Goal: Information Seeking & Learning: Learn about a topic

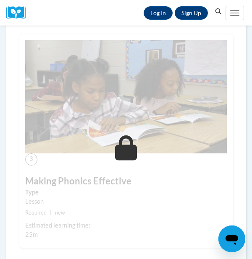
scroll to position [581, 0]
click at [156, 15] on link "Log In" at bounding box center [157, 12] width 29 height 13
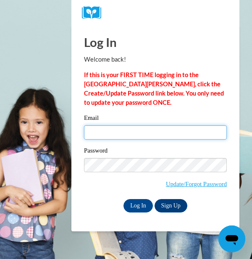
type input "laaustrie@mail.lipscomb.edu"
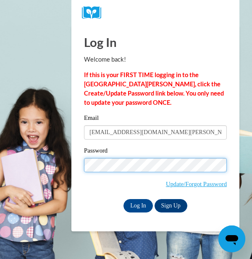
click at [137, 205] on input "Log In" at bounding box center [137, 205] width 29 height 13
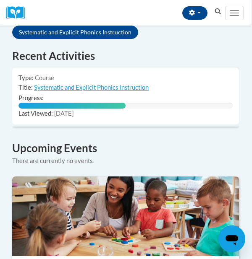
scroll to position [668, 0]
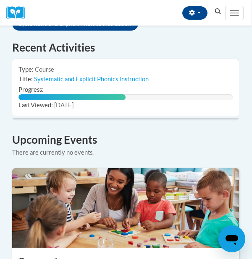
click at [131, 74] on td "Title: Systematic and Explicit Phonics Instruction" at bounding box center [125, 79] width 226 height 10
click at [131, 75] on link "Systematic and Explicit Phonics Instruction" at bounding box center [91, 78] width 114 height 7
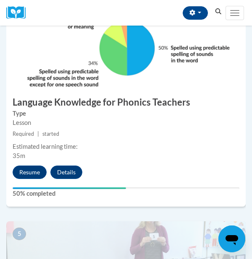
scroll to position [882, 0]
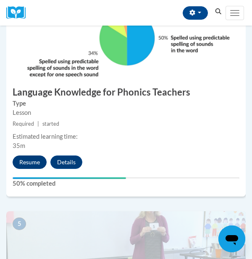
click at [29, 161] on button "Resume" at bounding box center [30, 162] width 34 height 13
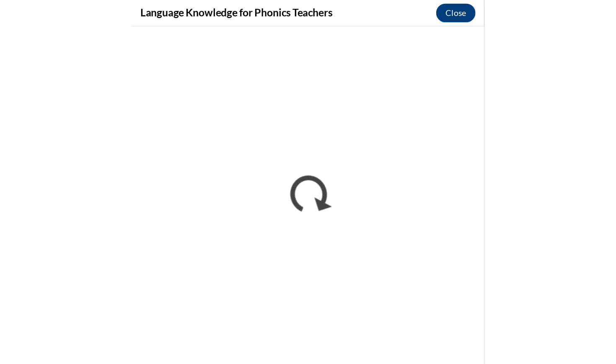
scroll to position [702, 0]
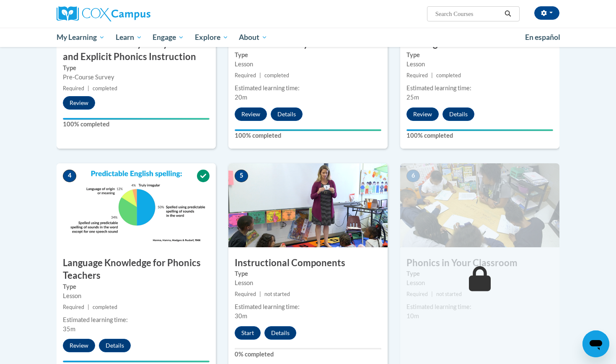
scroll to position [290, 0]
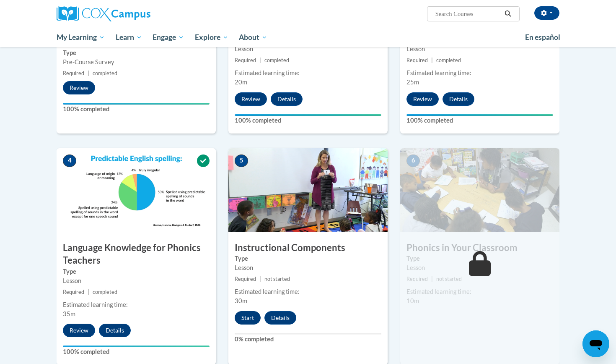
click at [247, 312] on button "Start" at bounding box center [248, 317] width 26 height 13
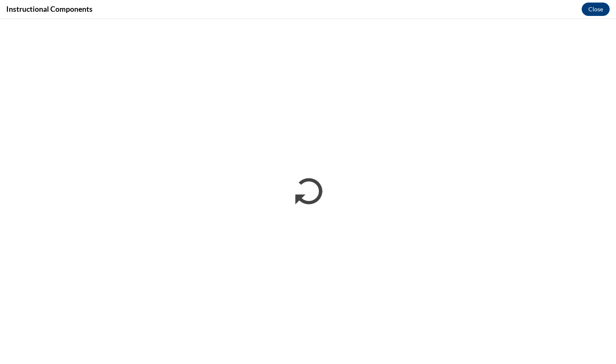
scroll to position [0, 0]
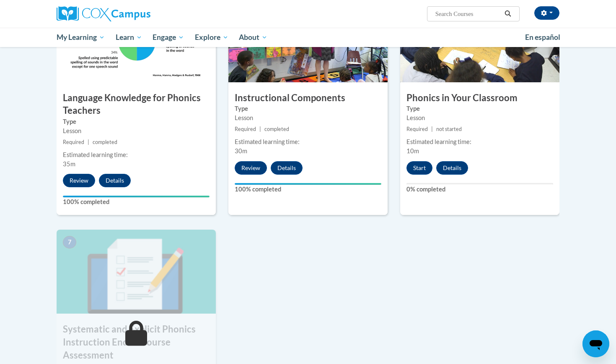
scroll to position [444, 0]
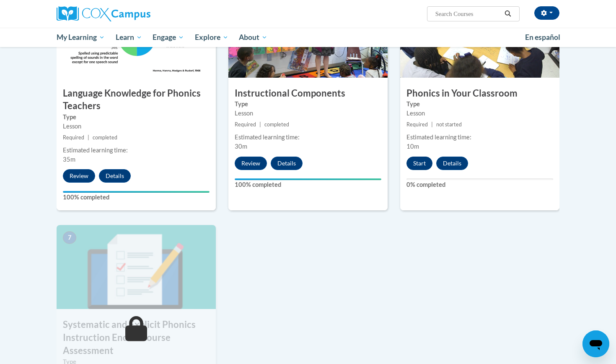
click at [426, 166] on button "Start" at bounding box center [420, 162] width 26 height 13
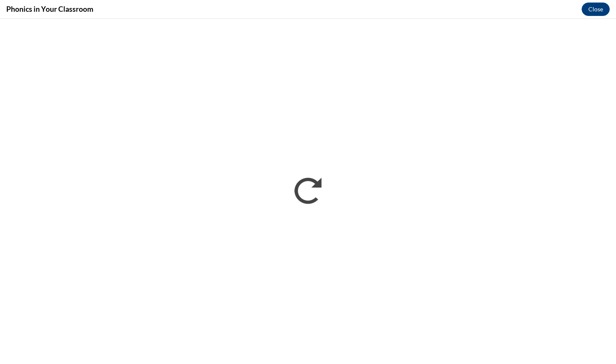
scroll to position [0, 0]
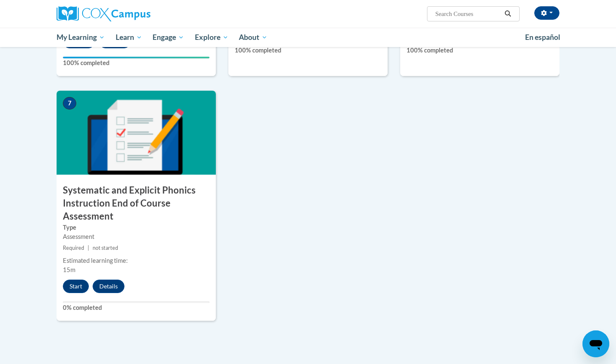
scroll to position [578, 0]
click at [75, 285] on button "Start" at bounding box center [76, 285] width 26 height 13
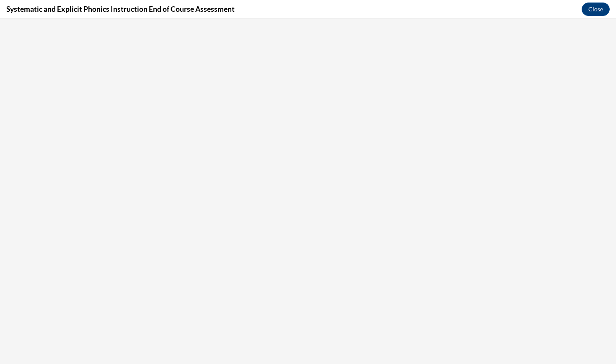
scroll to position [0, 0]
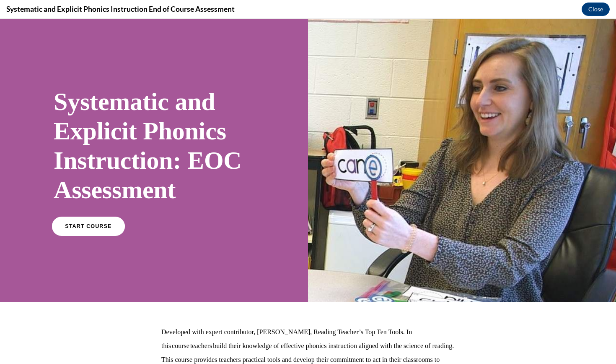
click at [114, 226] on link "START COURSE" at bounding box center [88, 225] width 73 height 19
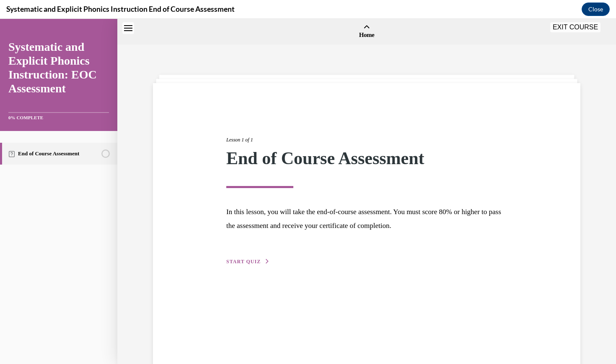
scroll to position [26, 0]
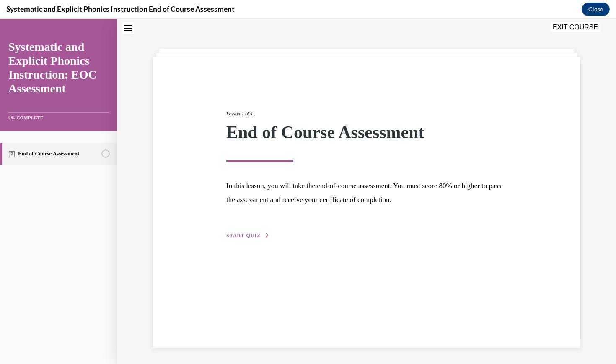
click at [250, 234] on span "START QUIZ" at bounding box center [243, 235] width 34 height 6
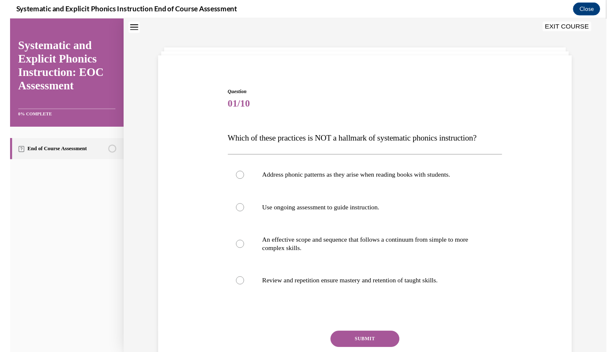
scroll to position [26, 0]
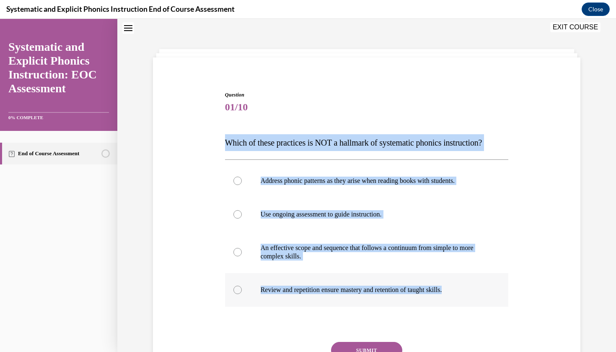
drag, startPoint x: 225, startPoint y: 143, endPoint x: 459, endPoint y: 294, distance: 278.4
click at [459, 294] on div "Question 01/10 Which of these practices is NOT a hallmark of systematic phonics…" at bounding box center [367, 251] width 284 height 320
copy div "Which of these practices is NOT a hallmark of systematic phonics instruction? A…"
click at [200, 152] on div "Question 01/10 Which of these practices is NOT a hallmark of systematic phonics…" at bounding box center [367, 238] width 432 height 345
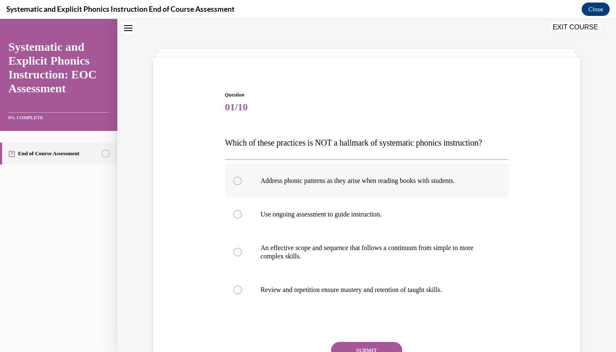
click at [236, 175] on div at bounding box center [367, 181] width 284 height 34
click at [350, 347] on button "SUBMIT" at bounding box center [366, 350] width 71 height 17
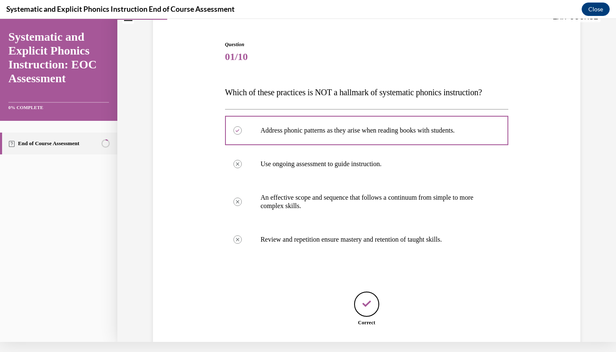
scroll to position [117, 0]
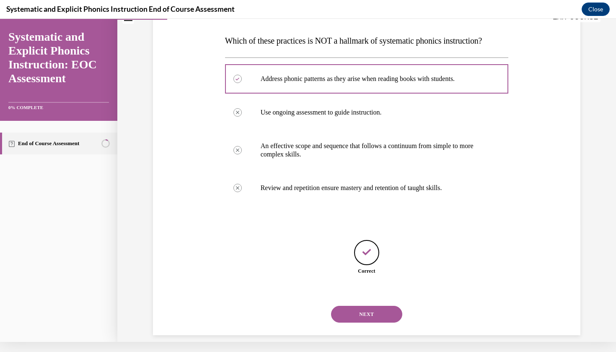
click at [382, 309] on button "NEXT" at bounding box center [366, 314] width 71 height 17
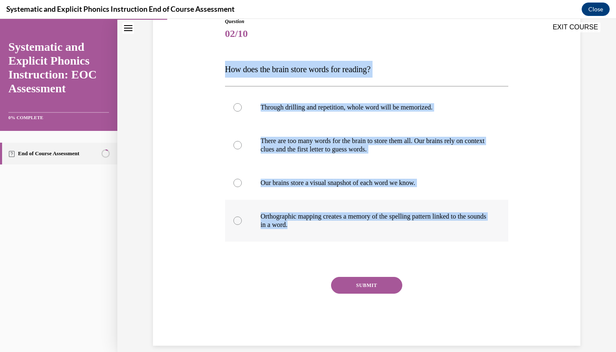
drag, startPoint x: 227, startPoint y: 73, endPoint x: 352, endPoint y: 221, distance: 193.3
click at [352, 221] on div "Question 02/10 How does the brain store words for reading? Through drilling and…" at bounding box center [367, 182] width 284 height 328
copy div "How does the brain store words for reading? Through drilling and repetition, wh…"
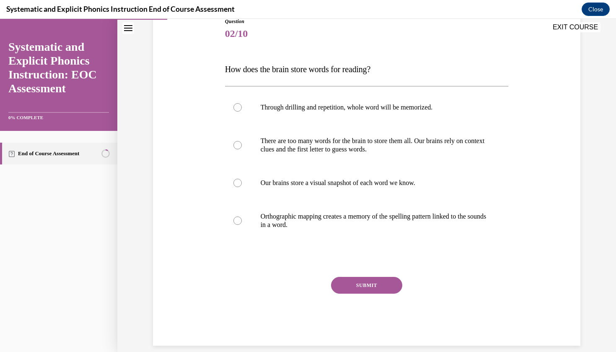
click at [195, 165] on div "Question 02/10 How does the brain store words for reading? Through drilling and…" at bounding box center [367, 168] width 432 height 353
click at [244, 221] on div at bounding box center [367, 221] width 284 height 42
click at [358, 288] on button "SUBMIT" at bounding box center [366, 285] width 71 height 17
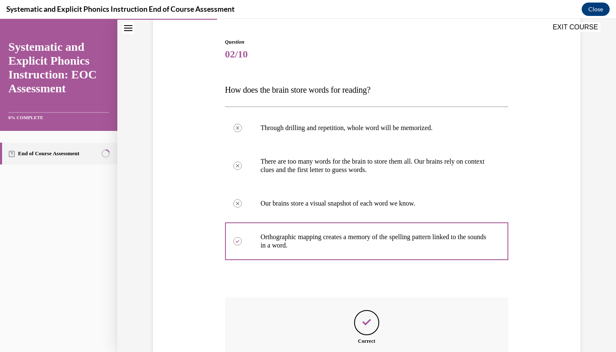
scroll to position [79, 0]
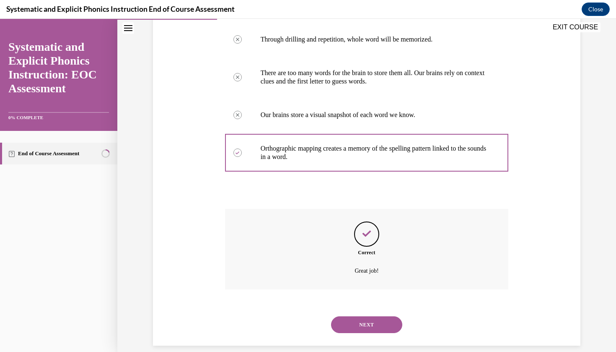
click at [349, 319] on button "NEXT" at bounding box center [366, 324] width 71 height 17
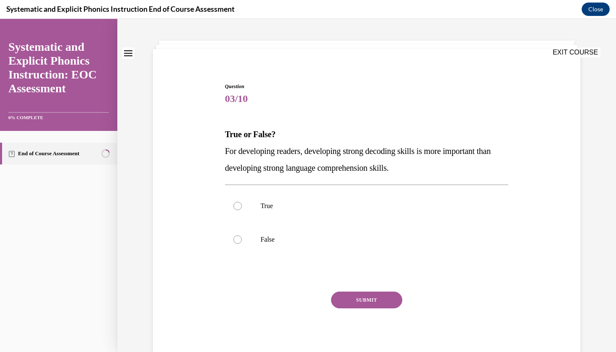
scroll to position [36, 0]
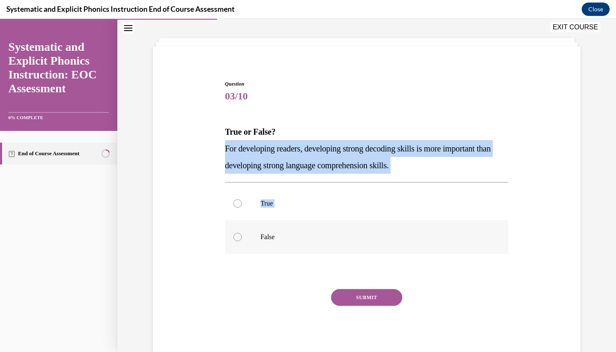
drag, startPoint x: 225, startPoint y: 148, endPoint x: 334, endPoint y: 242, distance: 143.6
click at [334, 242] on div "Question 03/10 True or False? For developing readers, developing strong decodin…" at bounding box center [367, 219] width 284 height 278
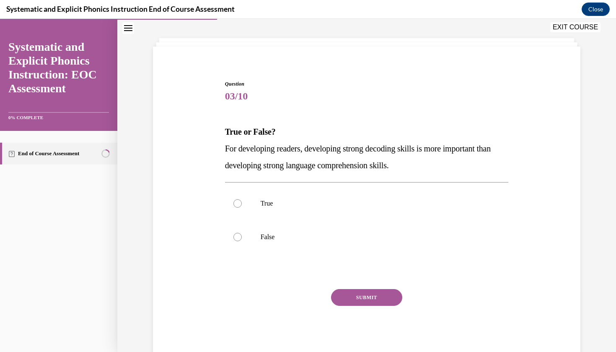
click at [216, 127] on div "Question 03/10 True or False? For developing readers, developing strong decodin…" at bounding box center [367, 206] width 432 height 303
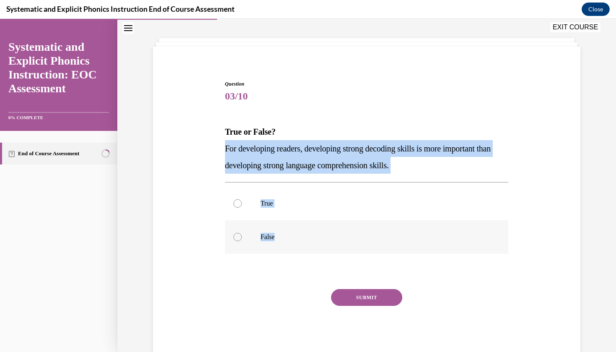
drag, startPoint x: 226, startPoint y: 148, endPoint x: 292, endPoint y: 234, distance: 108.2
click at [292, 234] on div "Question 03/10 True or False? For developing readers, developing strong decodin…" at bounding box center [367, 219] width 284 height 278
copy div "For developing readers, developing strong decoding skills is more important tha…"
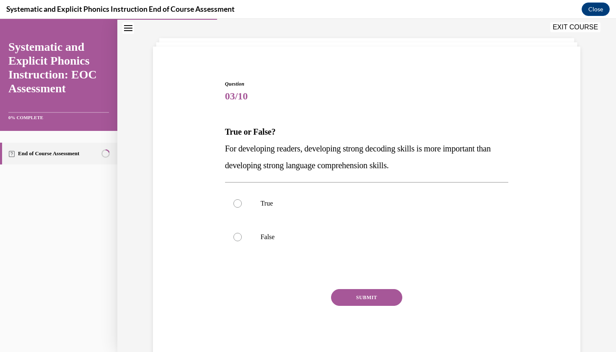
click at [236, 166] on span "For developing readers, developing strong decoding skills is more important tha…" at bounding box center [358, 157] width 266 height 26
click at [236, 235] on div at bounding box center [238, 237] width 8 height 8
click at [356, 299] on button "SUBMIT" at bounding box center [366, 297] width 71 height 17
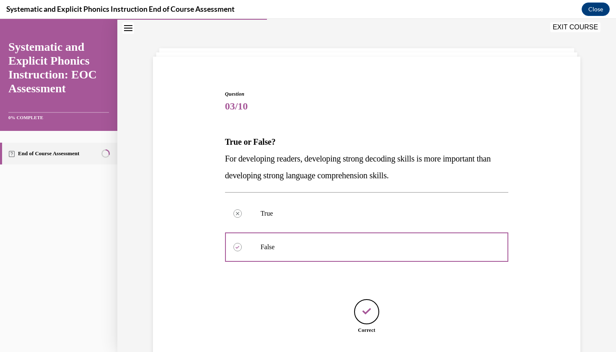
scroll to position [75, 0]
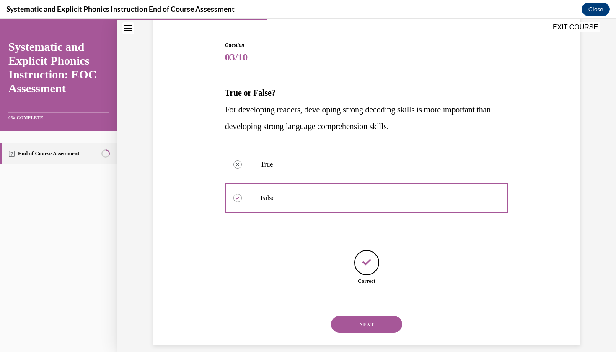
click at [353, 316] on button "NEXT" at bounding box center [366, 324] width 71 height 17
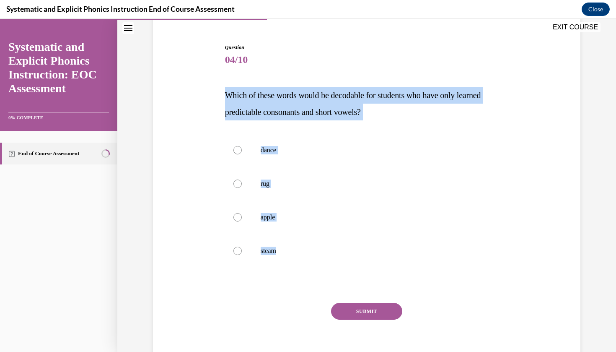
drag, startPoint x: 226, startPoint y: 94, endPoint x: 307, endPoint y: 269, distance: 193.8
click at [307, 269] on div "Question 04/10 Which of these words would be decodable for students who have on…" at bounding box center [367, 208] width 284 height 328
copy div "Which of these words would be decodable for students who have only learned pred…"
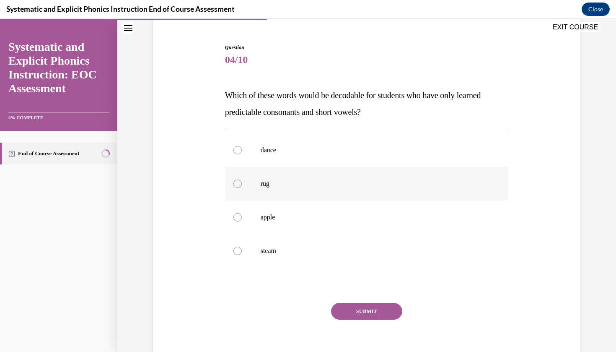
click at [240, 182] on div at bounding box center [238, 183] width 8 height 8
click at [369, 320] on div "SUBMIT" at bounding box center [367, 324] width 284 height 42
click at [368, 311] on button "SUBMIT" at bounding box center [366, 311] width 71 height 17
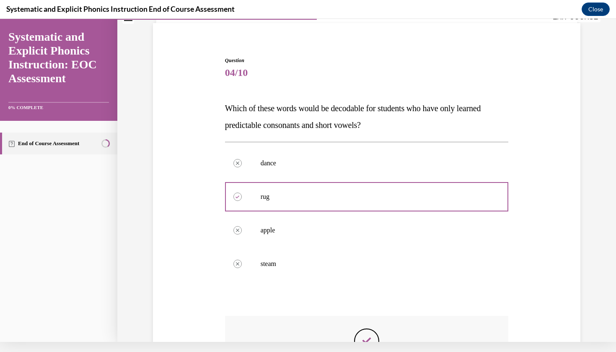
scroll to position [47, 0]
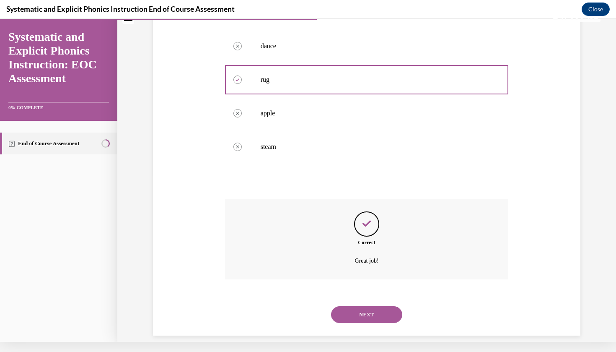
click at [366, 306] on button "NEXT" at bounding box center [366, 314] width 71 height 17
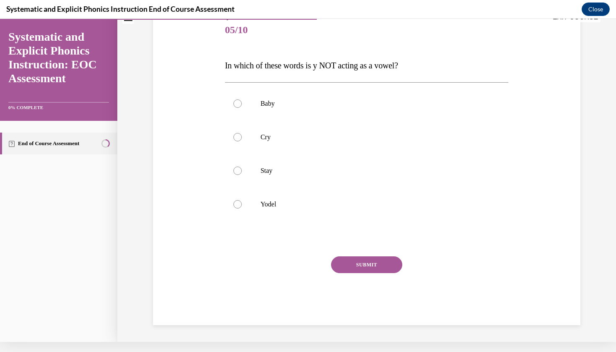
scroll to position [76, 0]
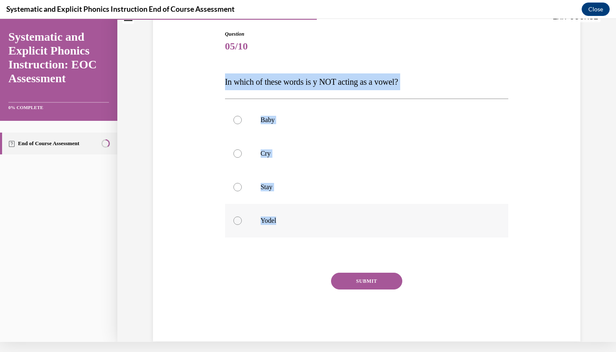
drag, startPoint x: 226, startPoint y: 81, endPoint x: 292, endPoint y: 218, distance: 152.3
click at [292, 218] on div "Question 05/10 In which of these words is y NOT acting as a vowel? Baby Cry Sta…" at bounding box center [367, 185] width 284 height 311
copy div "In which of these words is y NOT acting as a vowel? Baby Cry Stay Yodel"
click at [198, 107] on div "Question 05/10 In which of these words is y NOT acting as a vowel? Baby Cry Sta…" at bounding box center [367, 173] width 432 height 336
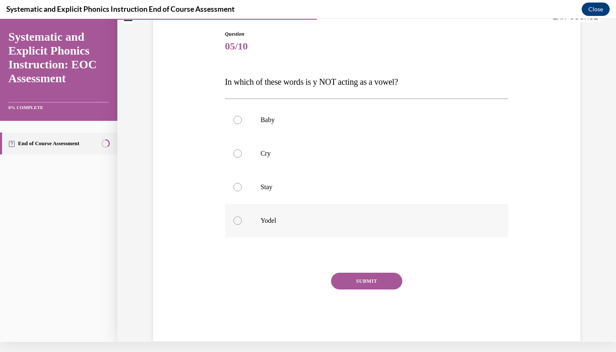
click at [245, 211] on div at bounding box center [367, 221] width 284 height 34
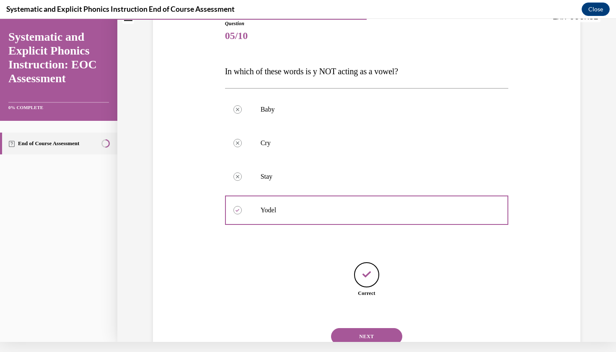
scroll to position [86, 0]
click at [359, 329] on button "NEXT" at bounding box center [366, 337] width 71 height 17
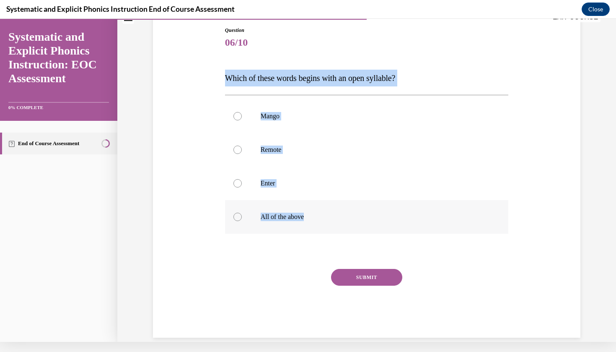
drag, startPoint x: 226, startPoint y: 80, endPoint x: 318, endPoint y: 213, distance: 162.3
click at [318, 213] on div "Question 06/10 Which of these words begins with an open syllable? Mango Remote …" at bounding box center [367, 181] width 284 height 311
copy div "Which of these words begins with an open syllable? Mango Remote Enter All of th…"
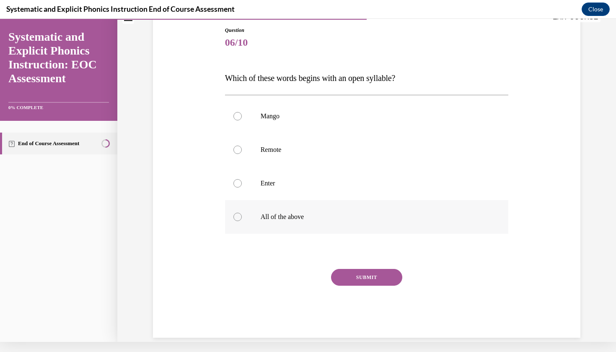
click at [237, 206] on div at bounding box center [367, 217] width 284 height 34
click at [349, 282] on button "SUBMIT" at bounding box center [366, 277] width 71 height 17
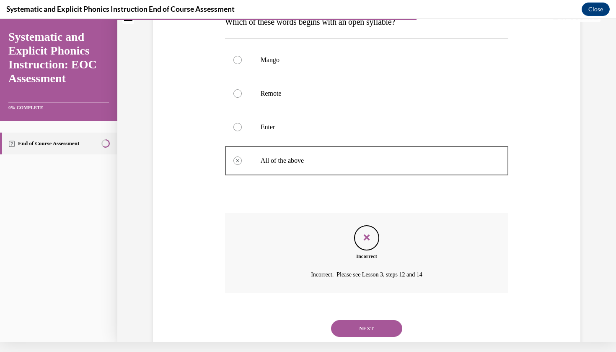
scroll to position [150, 0]
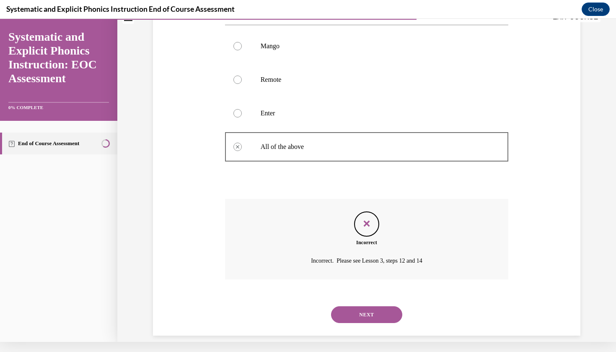
click at [364, 306] on button "NEXT" at bounding box center [366, 314] width 71 height 17
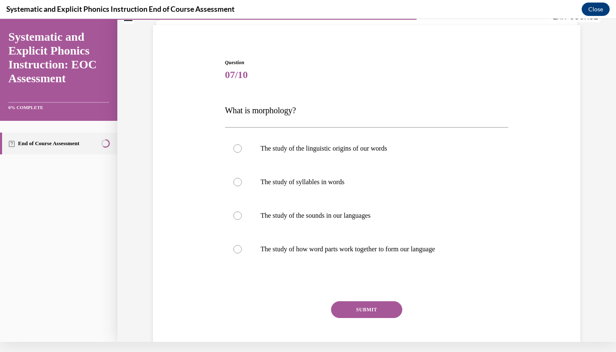
scroll to position [48, 0]
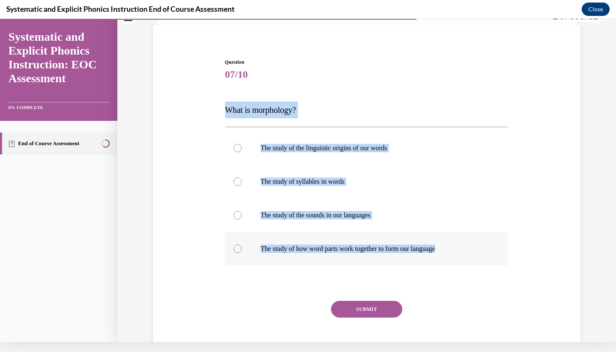
drag, startPoint x: 226, startPoint y: 110, endPoint x: 449, endPoint y: 249, distance: 263.1
click at [449, 249] on div "Question 07/10 What is morphology? The study of the linguistic origins of our w…" at bounding box center [367, 213] width 284 height 311
copy div "What is morphology? The study of the linguistic origins of our words The study …"
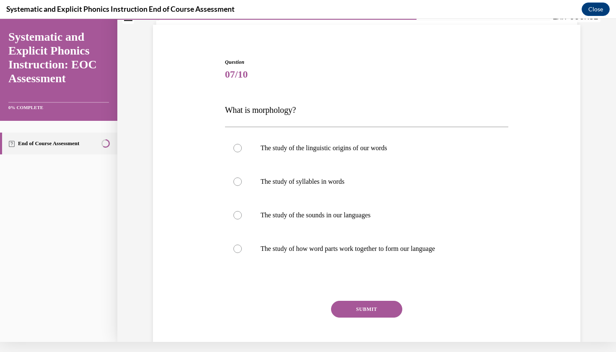
click at [249, 58] on div "Question 07/10 What is morphology? The study of the linguistic origins of our w…" at bounding box center [367, 208] width 288 height 324
click at [242, 253] on div at bounding box center [367, 249] width 284 height 34
click at [350, 311] on button "SUBMIT" at bounding box center [366, 309] width 71 height 17
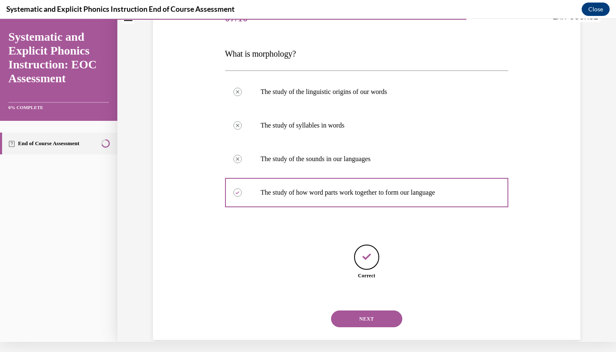
scroll to position [109, 0]
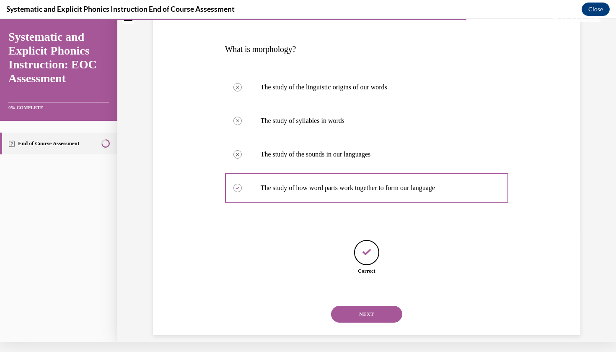
click at [353, 306] on button "NEXT" at bounding box center [366, 314] width 71 height 17
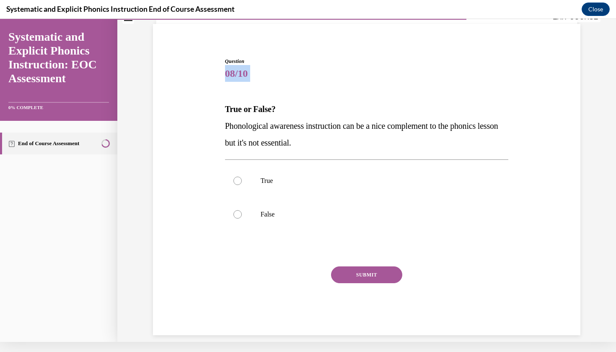
drag, startPoint x: 227, startPoint y: 65, endPoint x: 252, endPoint y: 97, distance: 40.6
click at [252, 97] on div "Question 08/10 True or False? Phonological awareness instruction can be a nice …" at bounding box center [367, 196] width 284 height 278
click at [229, 72] on span "08/10" at bounding box center [367, 73] width 284 height 17
click at [226, 64] on span "Question" at bounding box center [367, 61] width 284 height 8
click at [229, 65] on span "08/10" at bounding box center [367, 73] width 284 height 17
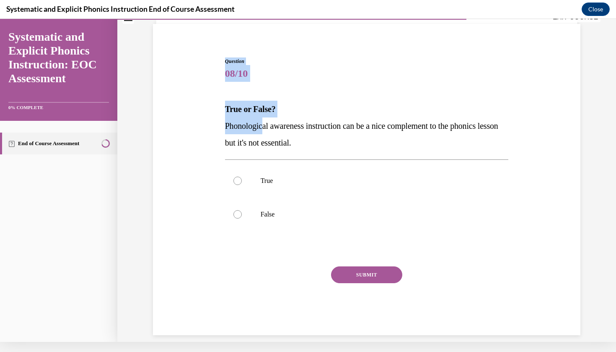
drag, startPoint x: 227, startPoint y: 63, endPoint x: 265, endPoint y: 122, distance: 70.9
click at [265, 122] on div "Question 08/10 True or False? Phonological awareness instruction can be a nice …" at bounding box center [367, 196] width 284 height 278
click at [218, 95] on div "Question 08/10 True or False? Phonological awareness instruction can be a nice …" at bounding box center [367, 183] width 432 height 303
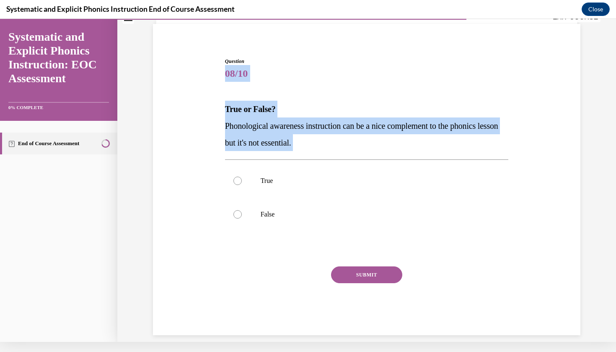
drag, startPoint x: 226, startPoint y: 67, endPoint x: 289, endPoint y: 153, distance: 106.8
click at [289, 153] on div "Question 08/10 True or False? Phonological awareness instruction can be a nice …" at bounding box center [367, 196] width 284 height 278
click at [402, 105] on p "True or False?" at bounding box center [367, 109] width 284 height 17
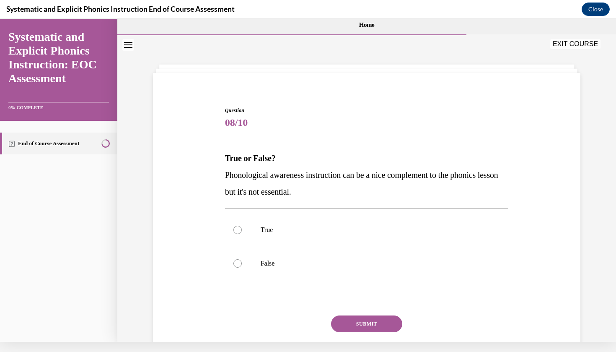
scroll to position [0, 0]
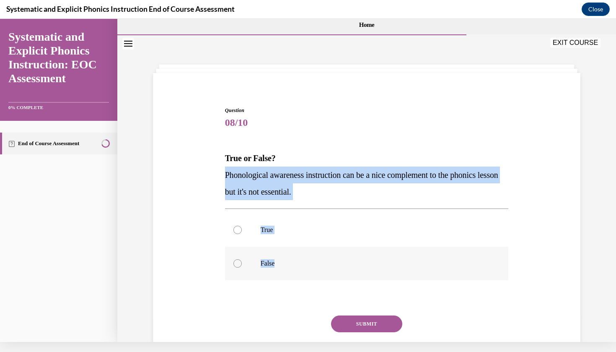
drag, startPoint x: 227, startPoint y: 175, endPoint x: 279, endPoint y: 260, distance: 99.7
click at [279, 260] on div "Question 08/10 True or False? Phonological awareness instruction can be a nice …" at bounding box center [367, 246] width 284 height 278
copy div "Phonological awareness instruction can be a nice complement to the phonics less…"
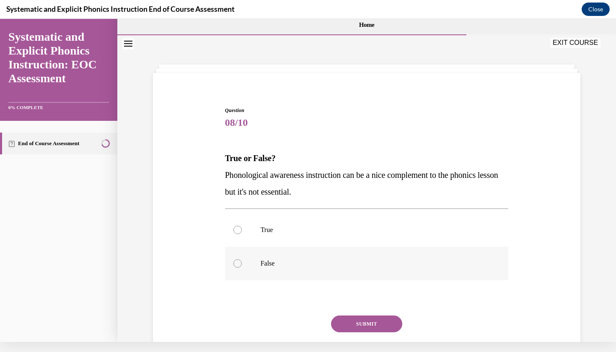
click at [238, 263] on div at bounding box center [238, 263] width 8 height 8
click at [345, 325] on button "SUBMIT" at bounding box center [366, 323] width 71 height 17
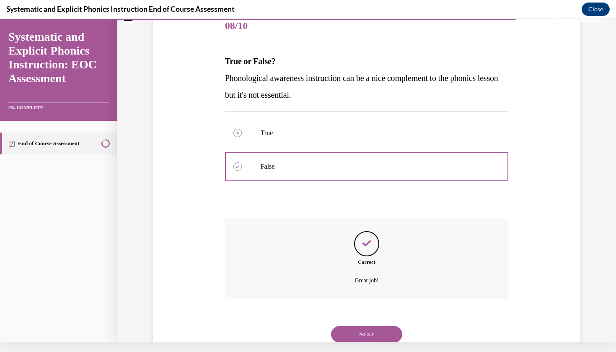
scroll to position [117, 0]
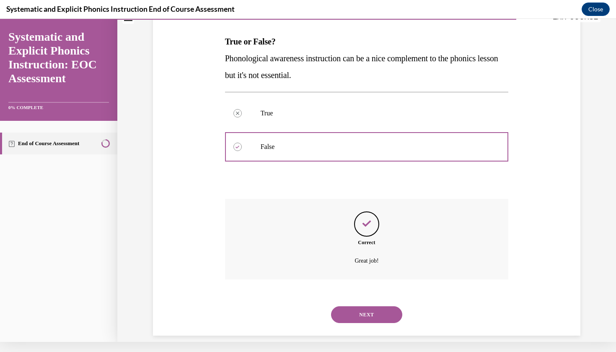
click at [351, 306] on button "NEXT" at bounding box center [366, 314] width 71 height 17
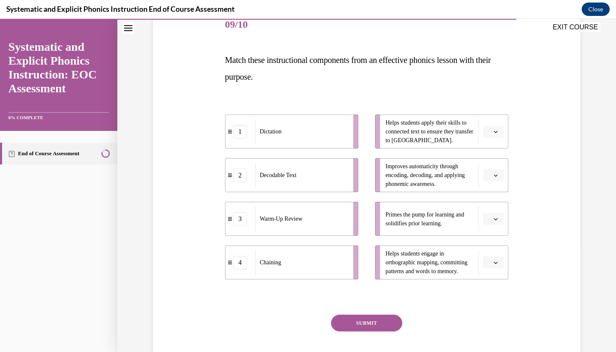
scroll to position [109, 0]
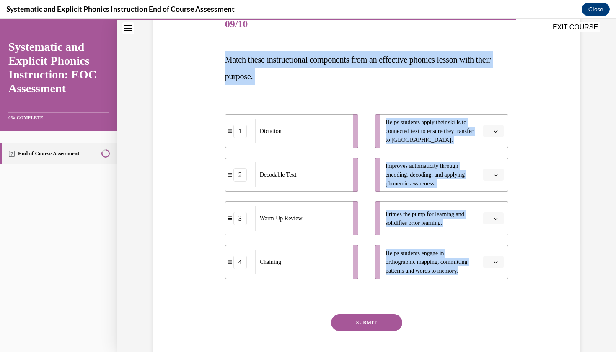
drag, startPoint x: 225, startPoint y: 59, endPoint x: 473, endPoint y: 277, distance: 330.1
click at [473, 277] on div "Question 09/10 Match these instructional components from an effective phonics l…" at bounding box center [367, 195] width 284 height 375
copy div "Match these instructional components from an effective phonics lesson with thei…"
click at [423, 86] on div "Question 09/10 Match these instructional components from an effective phonics l…" at bounding box center [367, 195] width 284 height 375
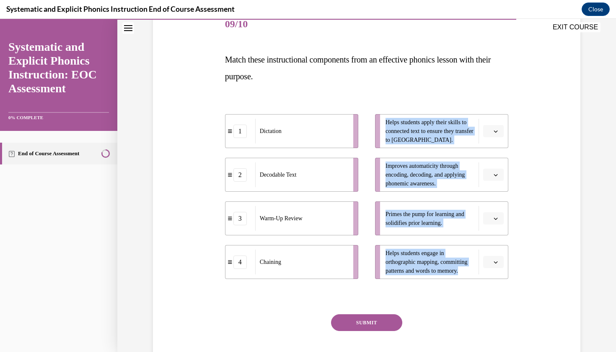
drag, startPoint x: 386, startPoint y: 122, endPoint x: 470, endPoint y: 277, distance: 176.2
click at [470, 277] on ul "Helps students apply their skills to connected text to ensure they transfer to …" at bounding box center [438, 196] width 142 height 165
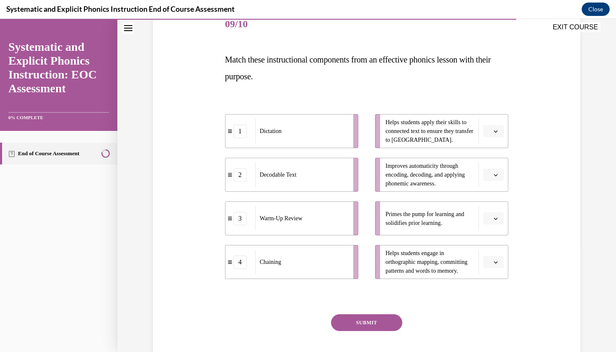
click at [320, 59] on span "Match these instructional components from an effective phonics lesson with thei…" at bounding box center [358, 68] width 266 height 26
click at [261, 134] on span "Dictation" at bounding box center [271, 131] width 22 height 9
drag, startPoint x: 260, startPoint y: 130, endPoint x: 260, endPoint y: 138, distance: 7.6
click at [260, 139] on span "Dictation" at bounding box center [271, 143] width 22 height 9
drag, startPoint x: 241, startPoint y: 138, endPoint x: 266, endPoint y: 140, distance: 25.2
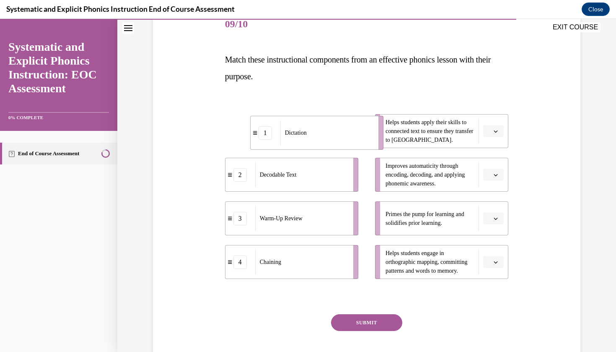
click at [266, 140] on li "1 Dictation" at bounding box center [316, 133] width 133 height 34
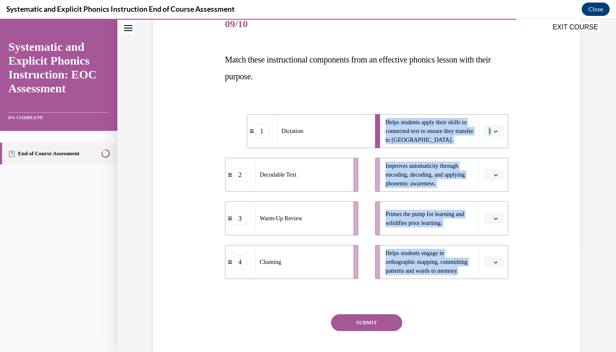
drag, startPoint x: 386, startPoint y: 124, endPoint x: 473, endPoint y: 273, distance: 172.5
click at [473, 273] on ul "Helps students apply their skills to connected text to ensure they transfer to …" at bounding box center [438, 196] width 142 height 165
drag, startPoint x: 248, startPoint y: 175, endPoint x: 267, endPoint y: 134, distance: 45.2
click at [267, 134] on div "2" at bounding box center [260, 134] width 30 height 13
click at [342, 94] on div "1 Dictation 2 Decodable Text 3 Warm-Up Review 4 Chaining Helps students apply t…" at bounding box center [367, 188] width 284 height 190
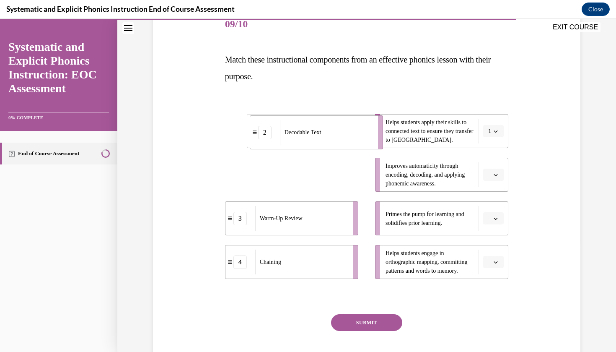
drag, startPoint x: 238, startPoint y: 173, endPoint x: 263, endPoint y: 131, distance: 49.0
click at [263, 131] on div "2" at bounding box center [264, 132] width 13 height 13
drag, startPoint x: 239, startPoint y: 266, endPoint x: 259, endPoint y: 179, distance: 89.7
click at [259, 179] on div "4" at bounding box center [258, 174] width 13 height 13
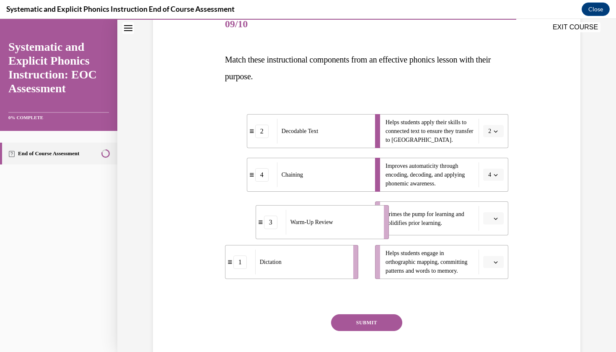
drag, startPoint x: 233, startPoint y: 214, endPoint x: 264, endPoint y: 218, distance: 30.8
click at [264, 218] on div "3" at bounding box center [271, 222] width 30 height 13
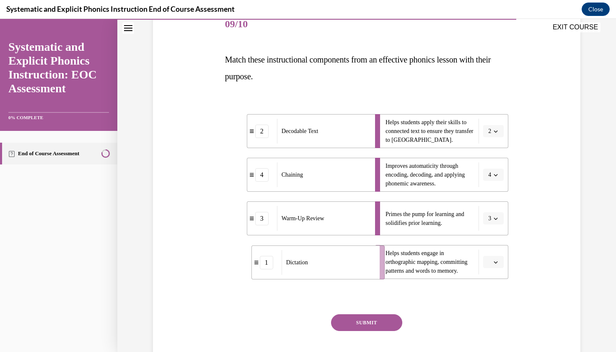
drag, startPoint x: 243, startPoint y: 261, endPoint x: 270, endPoint y: 261, distance: 26.4
click at [270, 261] on div "1" at bounding box center [266, 262] width 13 height 13
click at [352, 320] on button "SUBMIT" at bounding box center [366, 322] width 71 height 17
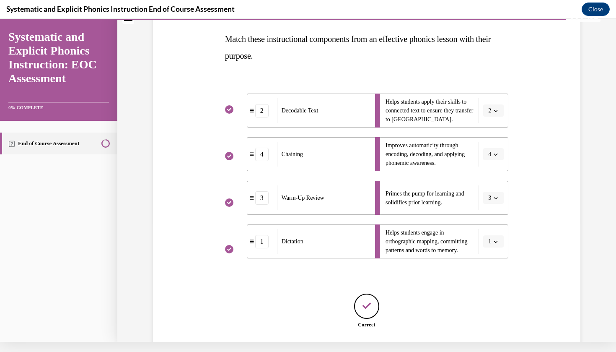
scroll to position [119, 0]
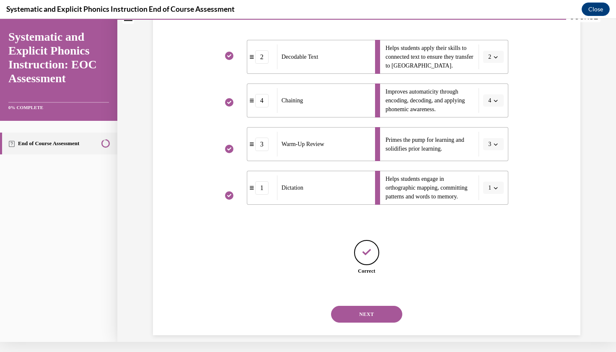
click at [356, 308] on button "NEXT" at bounding box center [366, 314] width 71 height 17
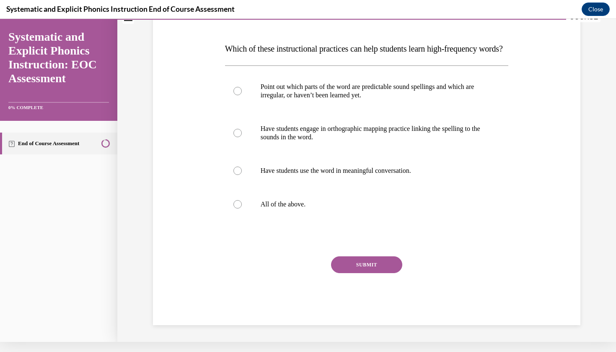
scroll to position [0, 0]
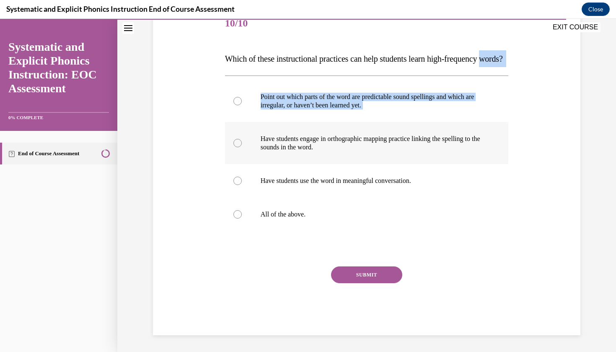
drag, startPoint x: 227, startPoint y: 73, endPoint x: 275, endPoint y: 163, distance: 102.4
click at [275, 163] on div "Question 10/10 Which of these instructional practices can help students learn h…" at bounding box center [367, 171] width 284 height 328
click at [234, 81] on div "Question 10/10 Which of these instructional practices can help students learn h…" at bounding box center [367, 171] width 284 height 328
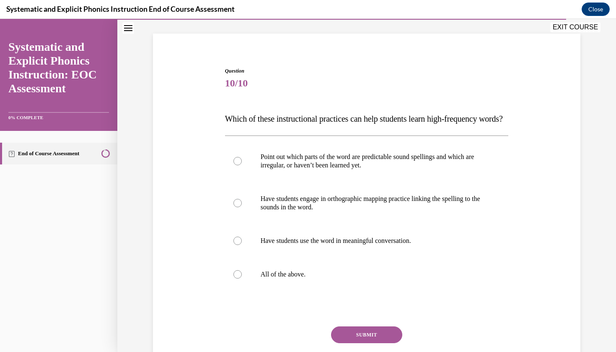
scroll to position [45, 0]
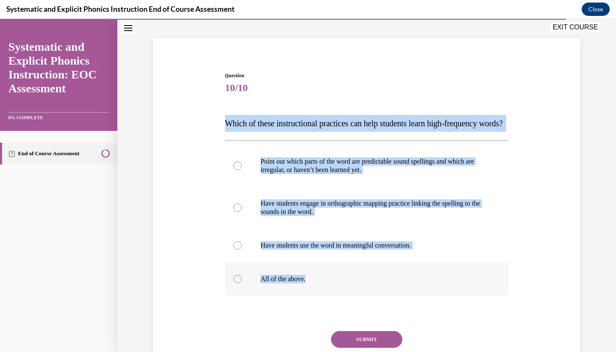
drag, startPoint x: 225, startPoint y: 122, endPoint x: 331, endPoint y: 299, distance: 207.0
click at [331, 299] on div "Question 10/10 Which of these instructional practices can help students learn h…" at bounding box center [367, 236] width 284 height 328
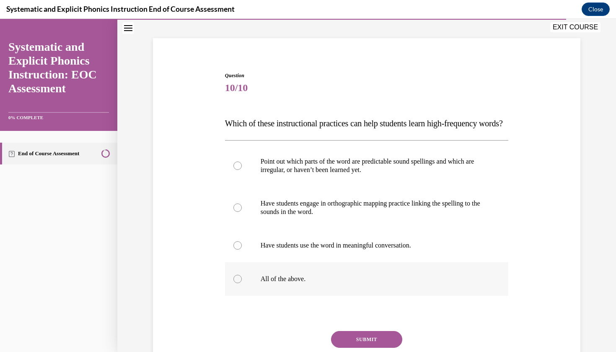
click at [238, 283] on div at bounding box center [238, 279] width 8 height 8
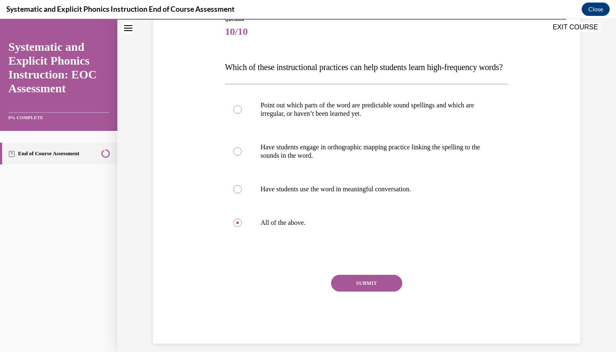
click at [356, 291] on button "SUBMIT" at bounding box center [366, 283] width 71 height 17
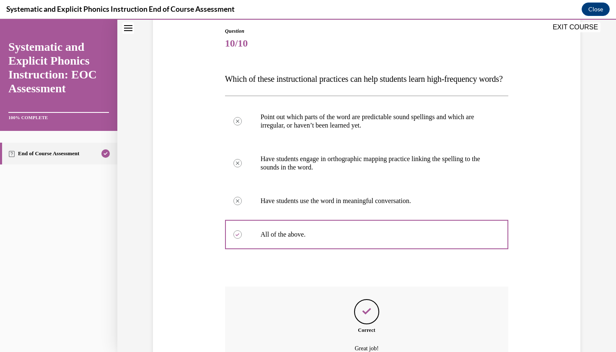
scroll to position [88, 0]
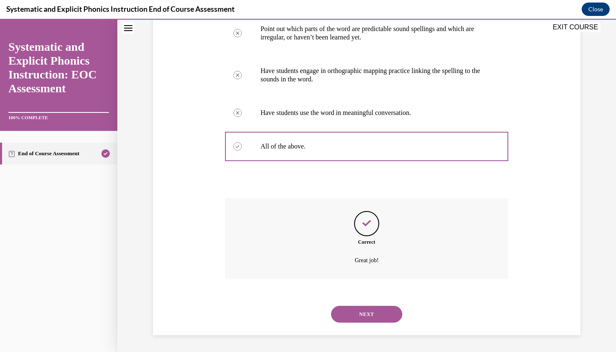
click at [379, 315] on button "NEXT" at bounding box center [366, 314] width 71 height 17
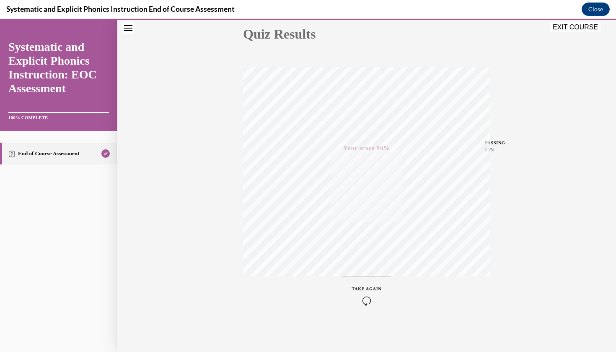
click at [580, 27] on button "EXIT COURSE" at bounding box center [576, 27] width 50 height 10
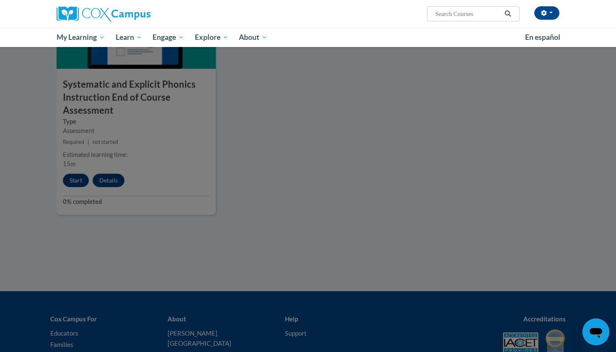
click at [378, 96] on div at bounding box center [308, 176] width 616 height 352
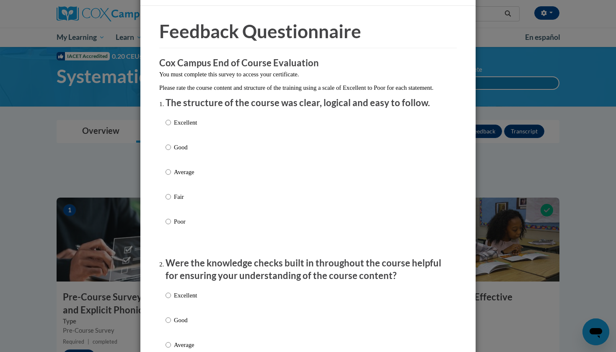
scroll to position [22, 0]
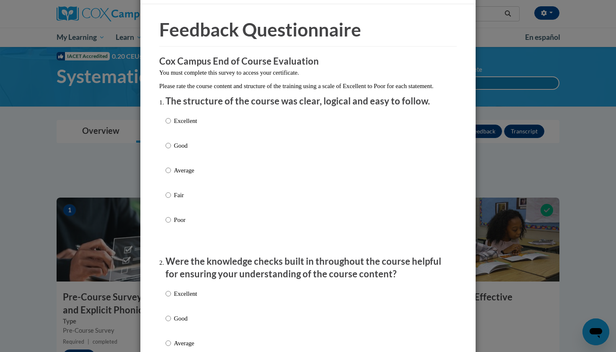
click at [185, 135] on label "Excellent" at bounding box center [181, 127] width 31 height 23
click at [171, 125] on input "Excellent" at bounding box center [168, 120] width 5 height 9
radio input "true"
click at [174, 299] on label "Excellent" at bounding box center [181, 300] width 31 height 23
click at [171, 298] on input "Excellent" at bounding box center [168, 293] width 5 height 9
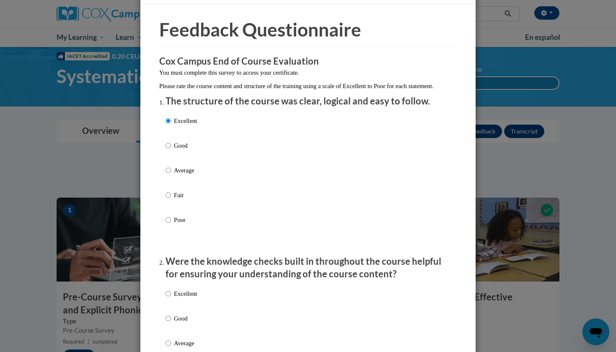
radio input "true"
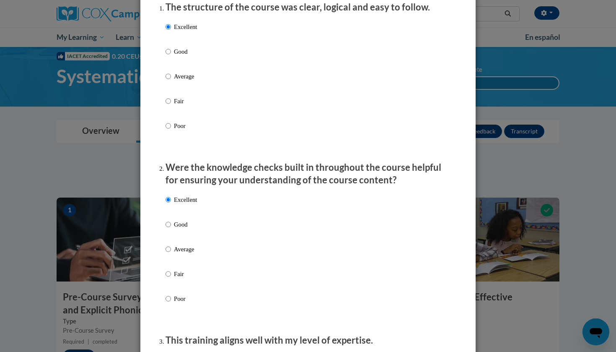
scroll to position [224, 0]
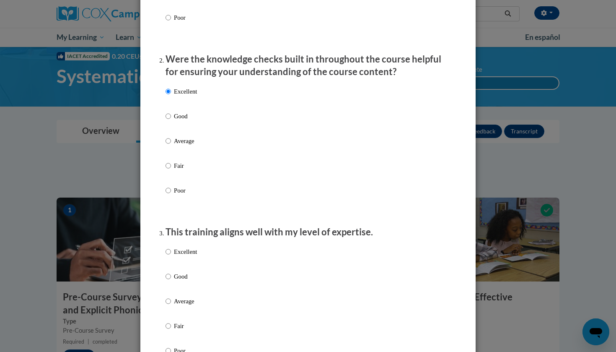
click at [178, 248] on li "This training aligns well with my level of expertise. Excellent Good Average Fa…" at bounding box center [308, 303] width 285 height 154
click at [178, 253] on div "Excellent Good Average Fair Poor" at bounding box center [181, 308] width 31 height 130
click at [180, 263] on label "Excellent" at bounding box center [181, 258] width 31 height 23
click at [171, 256] on input "Excellent" at bounding box center [168, 251] width 5 height 9
radio input "true"
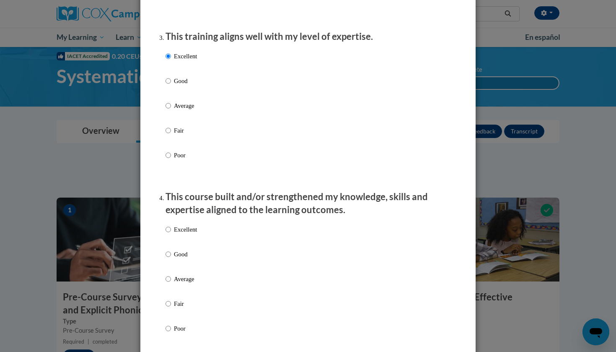
click at [174, 231] on p "Excellent" at bounding box center [185, 229] width 23 height 9
click at [171, 231] on input "Excellent" at bounding box center [168, 229] width 5 height 9
radio input "true"
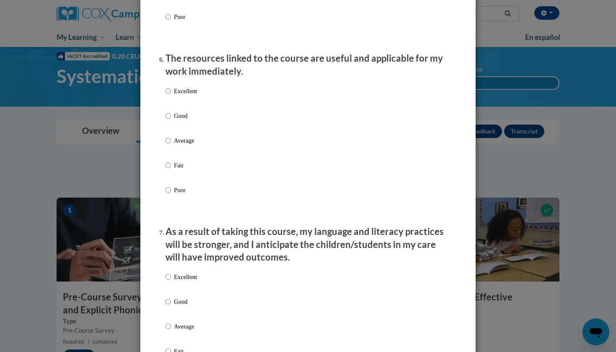
scroll to position [926, 0]
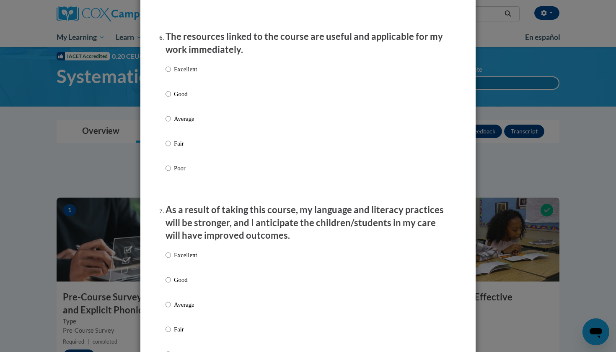
click at [171, 78] on label "Excellent" at bounding box center [181, 76] width 31 height 23
click at [171, 74] on input "Excellent" at bounding box center [168, 69] width 5 height 9
radio input "true"
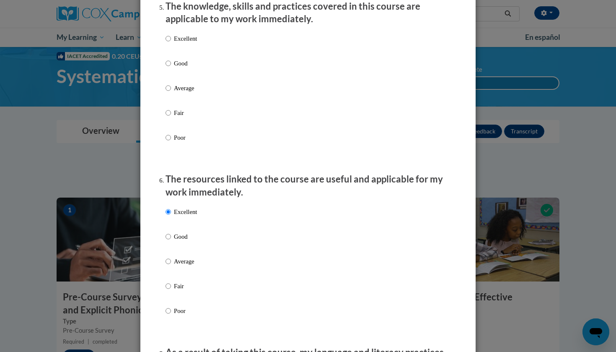
scroll to position [786, 0]
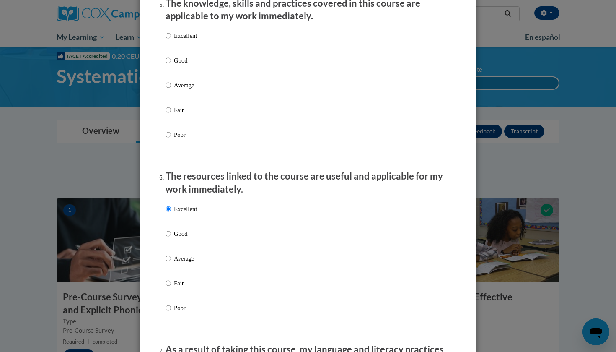
click at [168, 40] on input "Excellent" at bounding box center [168, 35] width 5 height 9
radio input "true"
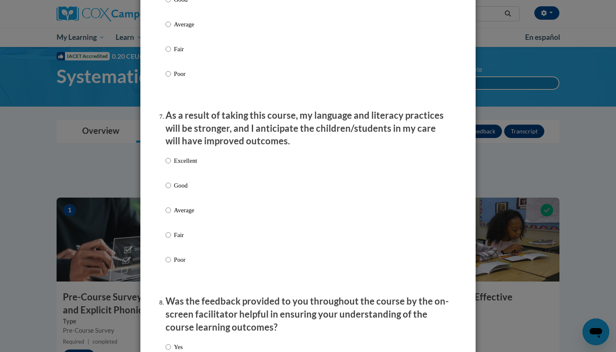
scroll to position [1022, 0]
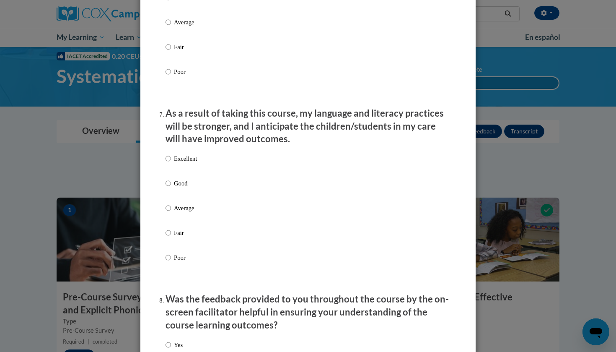
click at [172, 172] on label "Excellent" at bounding box center [181, 165] width 31 height 23
click at [171, 163] on input "Excellent" at bounding box center [168, 158] width 5 height 9
radio input "true"
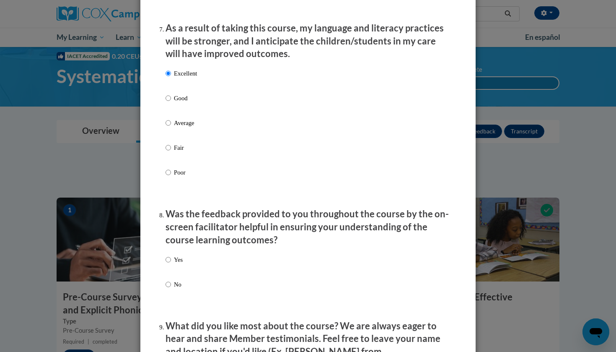
scroll to position [1128, 0]
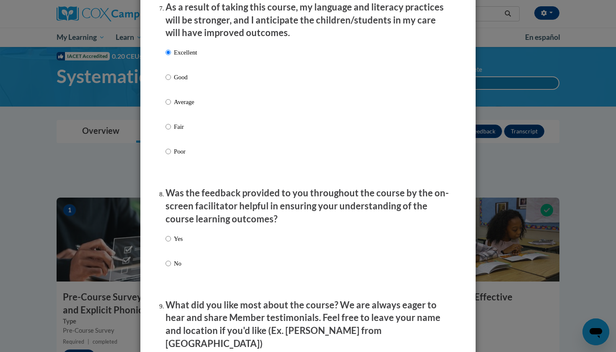
click at [172, 241] on label "Yes" at bounding box center [174, 245] width 17 height 23
click at [171, 241] on input "Yes" at bounding box center [168, 238] width 5 height 9
radio input "true"
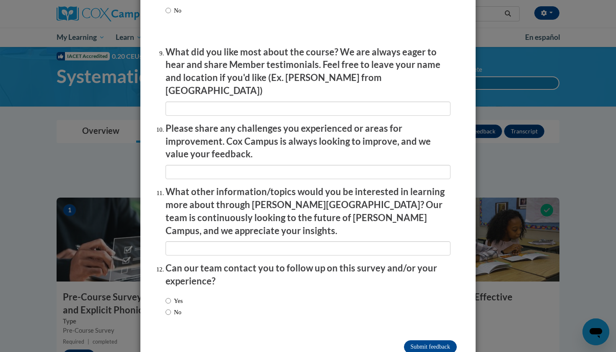
scroll to position [1381, 0]
click at [174, 308] on label "No" at bounding box center [174, 312] width 16 height 9
click at [171, 308] on input "No" at bounding box center [168, 312] width 5 height 9
radio input "true"
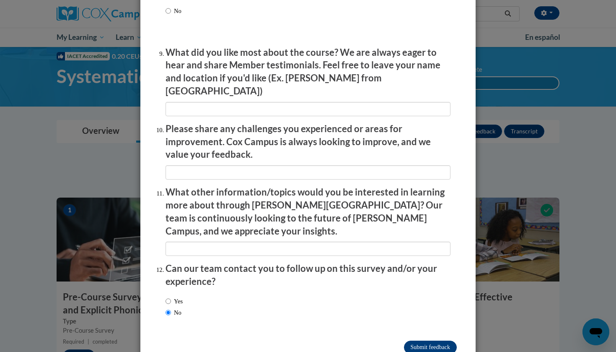
click at [426, 340] on input "Submit feedback" at bounding box center [430, 346] width 53 height 13
